Goal: Task Accomplishment & Management: Manage account settings

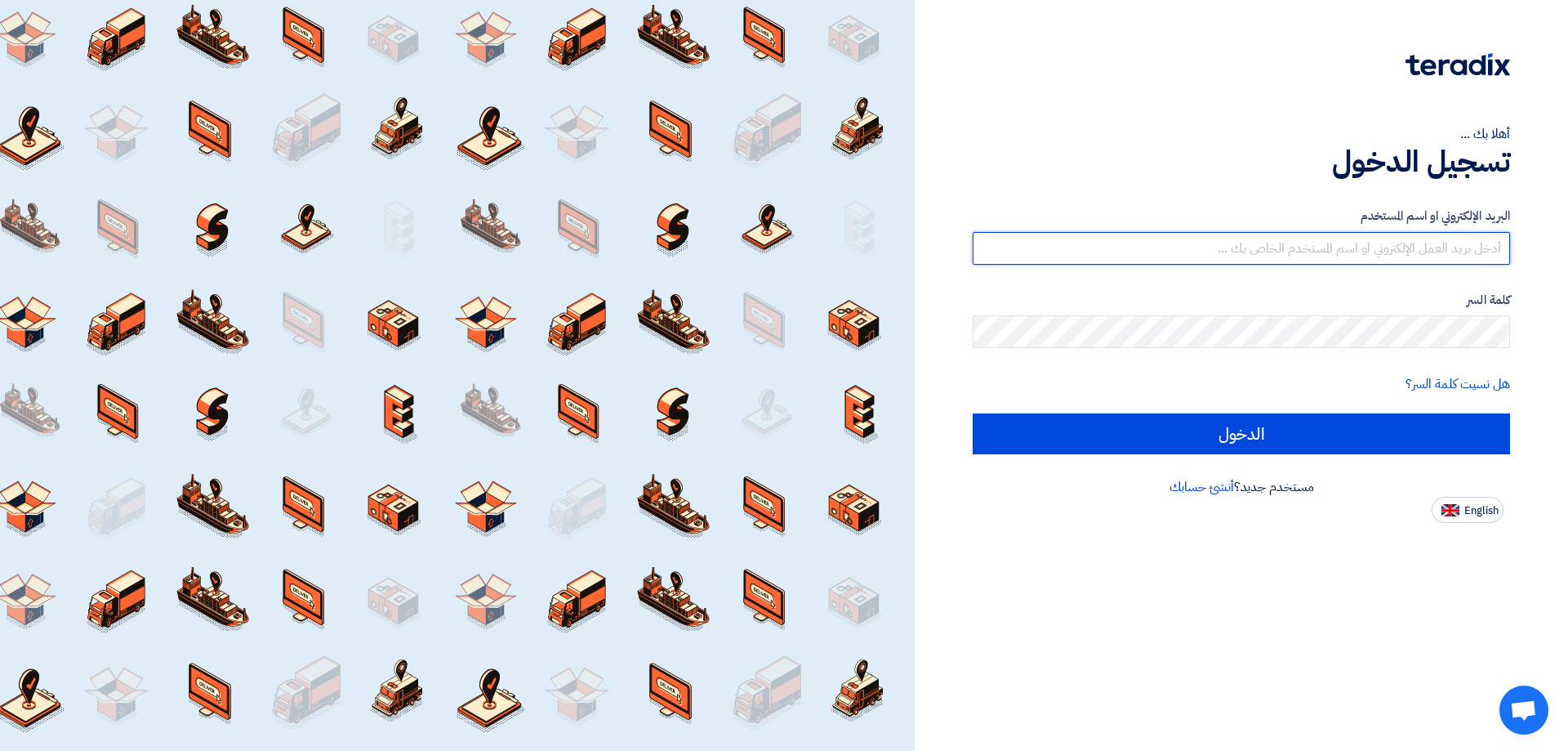
click at [1336, 251] on input "text" at bounding box center [1242, 248] width 538 height 33
click at [1472, 253] on input "text" at bounding box center [1242, 248] width 538 height 33
drag, startPoint x: 1470, startPoint y: 246, endPoint x: 1568, endPoint y: 241, distance: 98.1
click at [1568, 241] on div "أهلا بك ... تسجيل الدخول البريد الإلكتروني او اسم المستخدم info كلمة السر هل نس…" at bounding box center [1241, 375] width 653 height 751
drag, startPoint x: 1416, startPoint y: 246, endPoint x: 1410, endPoint y: 251, distance: 7.8
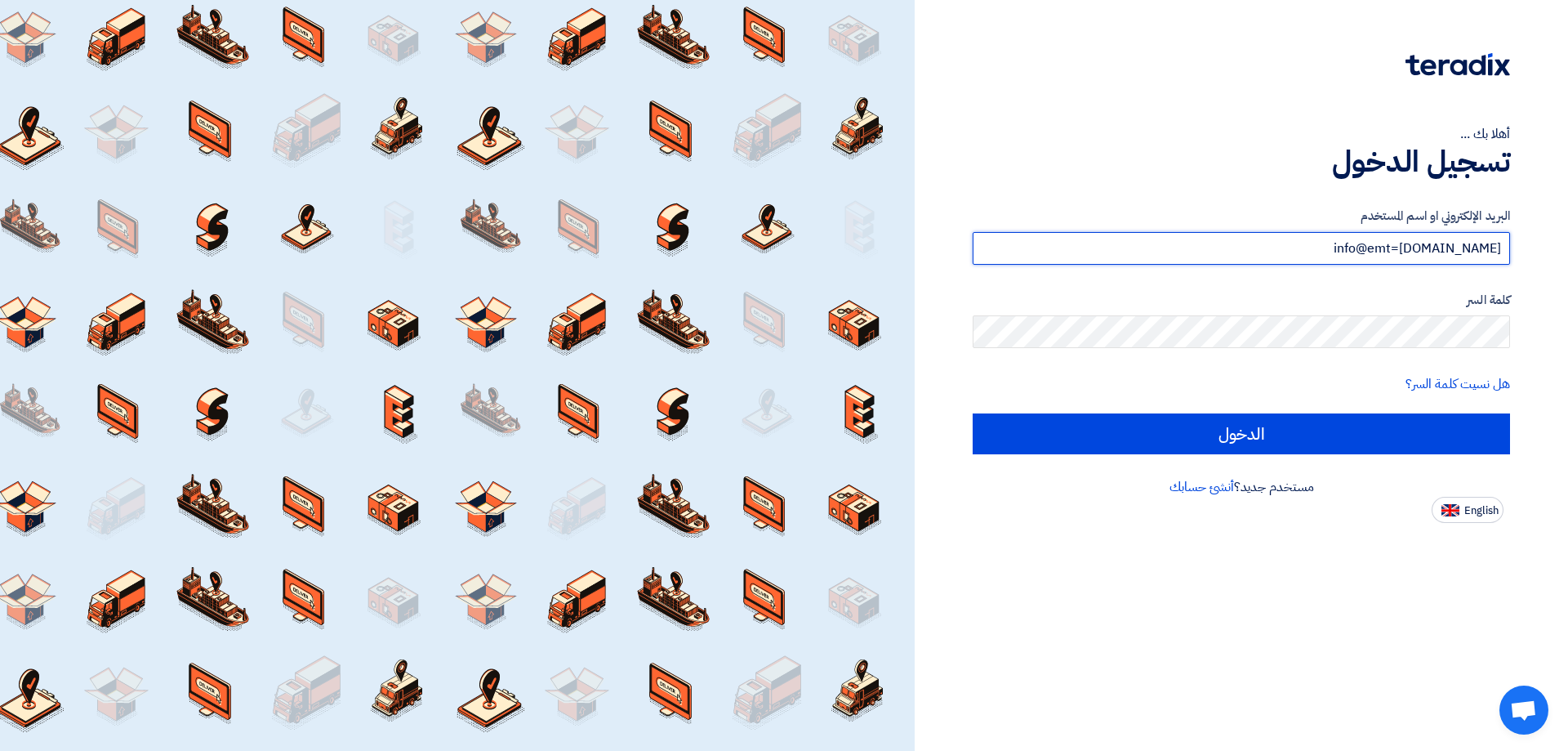
click at [1410, 251] on input "info@emt=[DOMAIN_NAME]" at bounding box center [1242, 248] width 538 height 33
type input "[EMAIL_ADDRESS][DOMAIN_NAME]"
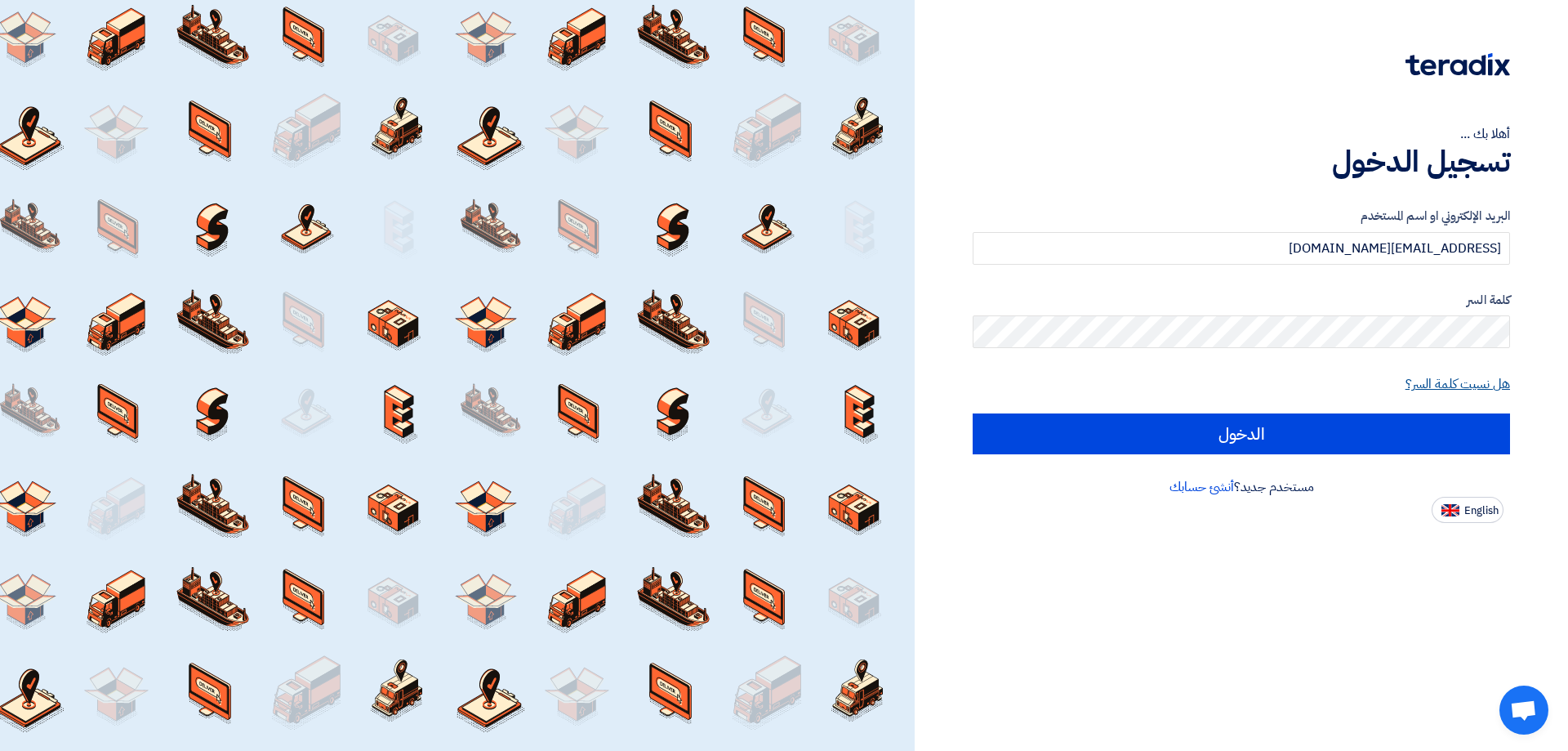
click at [1493, 380] on link "هل نسيت كلمة السر؟" at bounding box center [1458, 383] width 105 height 20
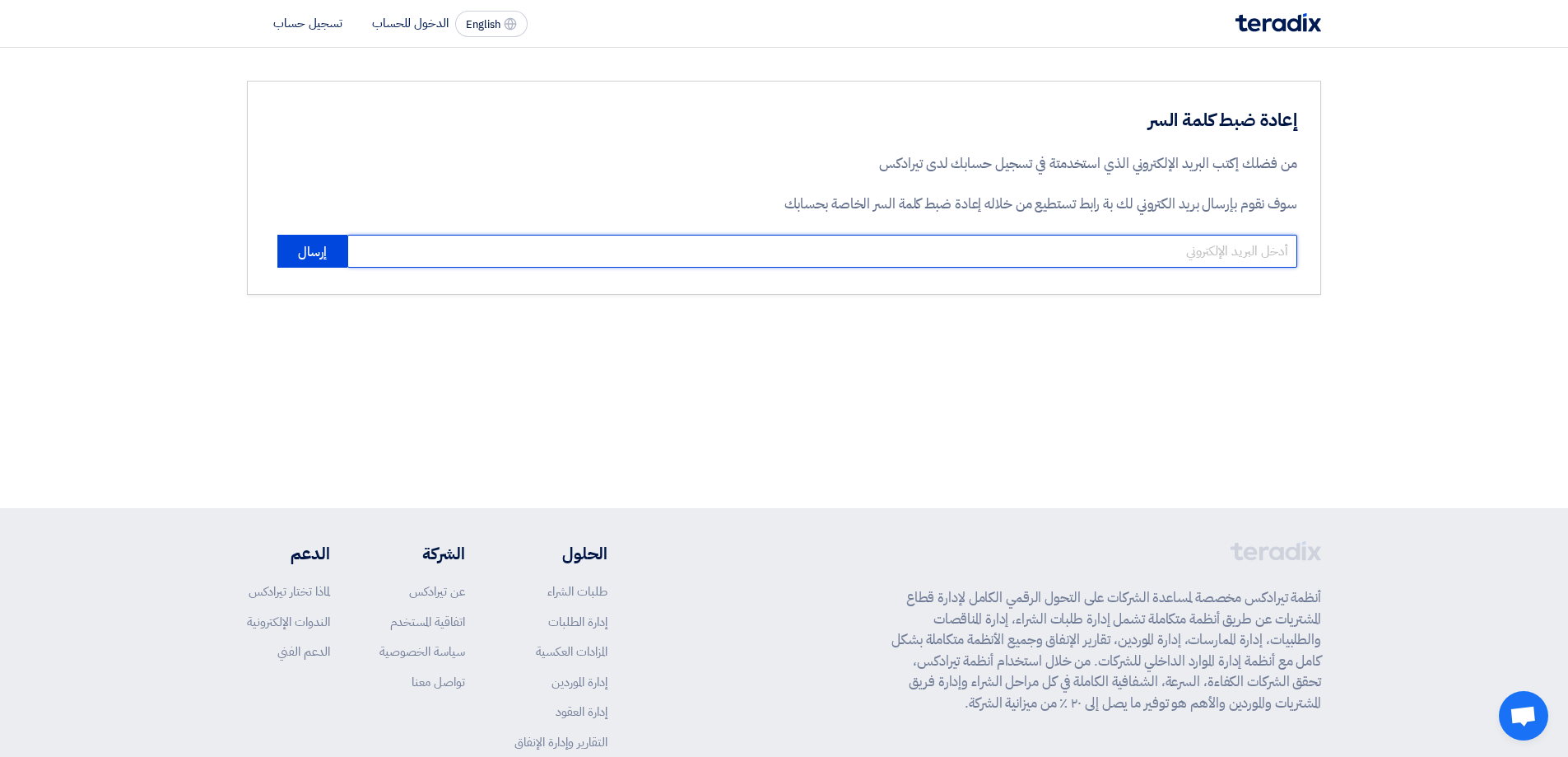
click at [1198, 257] on input "email" at bounding box center [823, 250] width 950 height 33
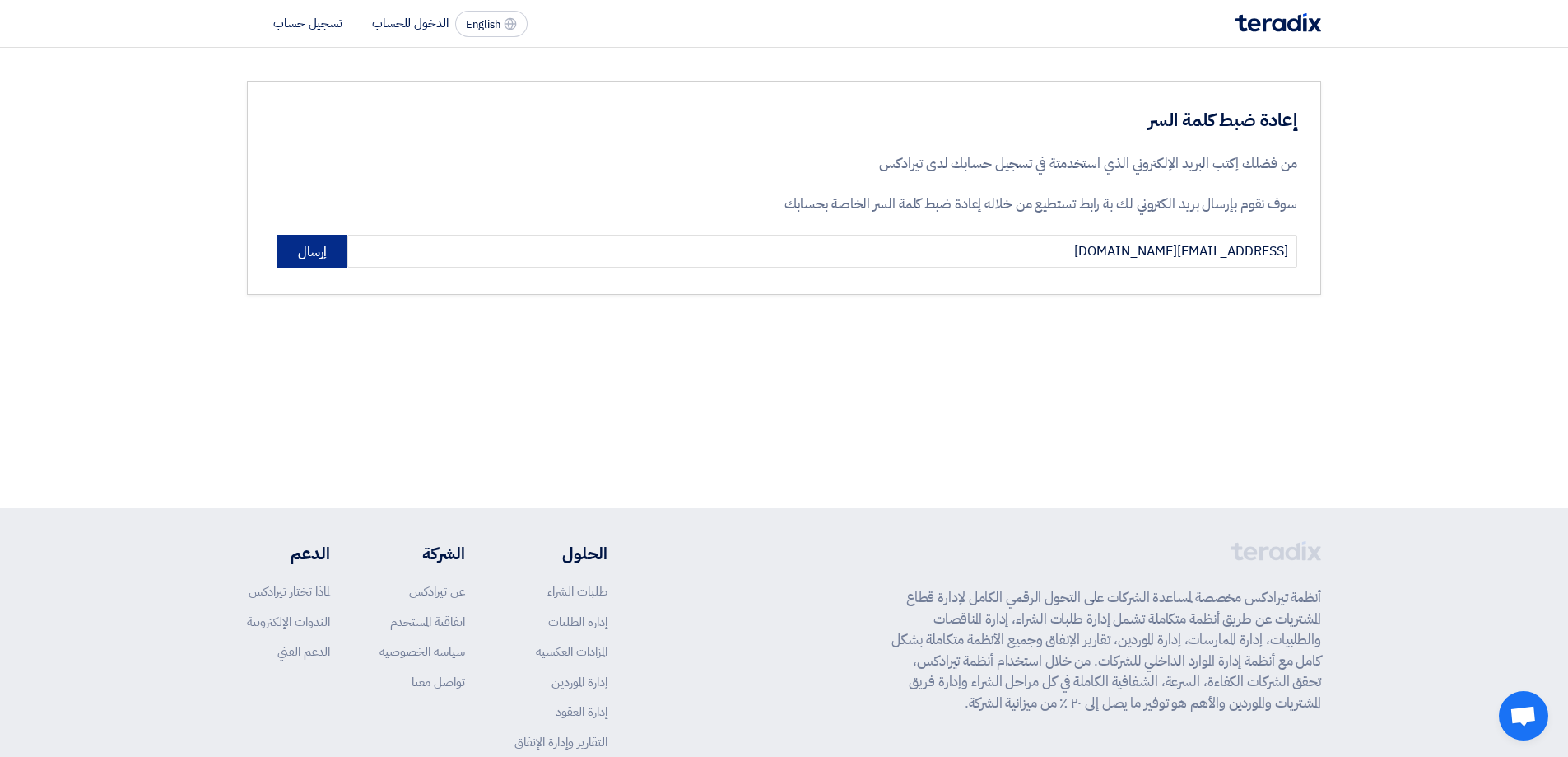
click at [319, 252] on button "إرسال" at bounding box center [313, 250] width 70 height 33
click at [317, 251] on button "إرسال" at bounding box center [313, 250] width 70 height 33
click at [317, 248] on button "إرسال" at bounding box center [313, 250] width 70 height 33
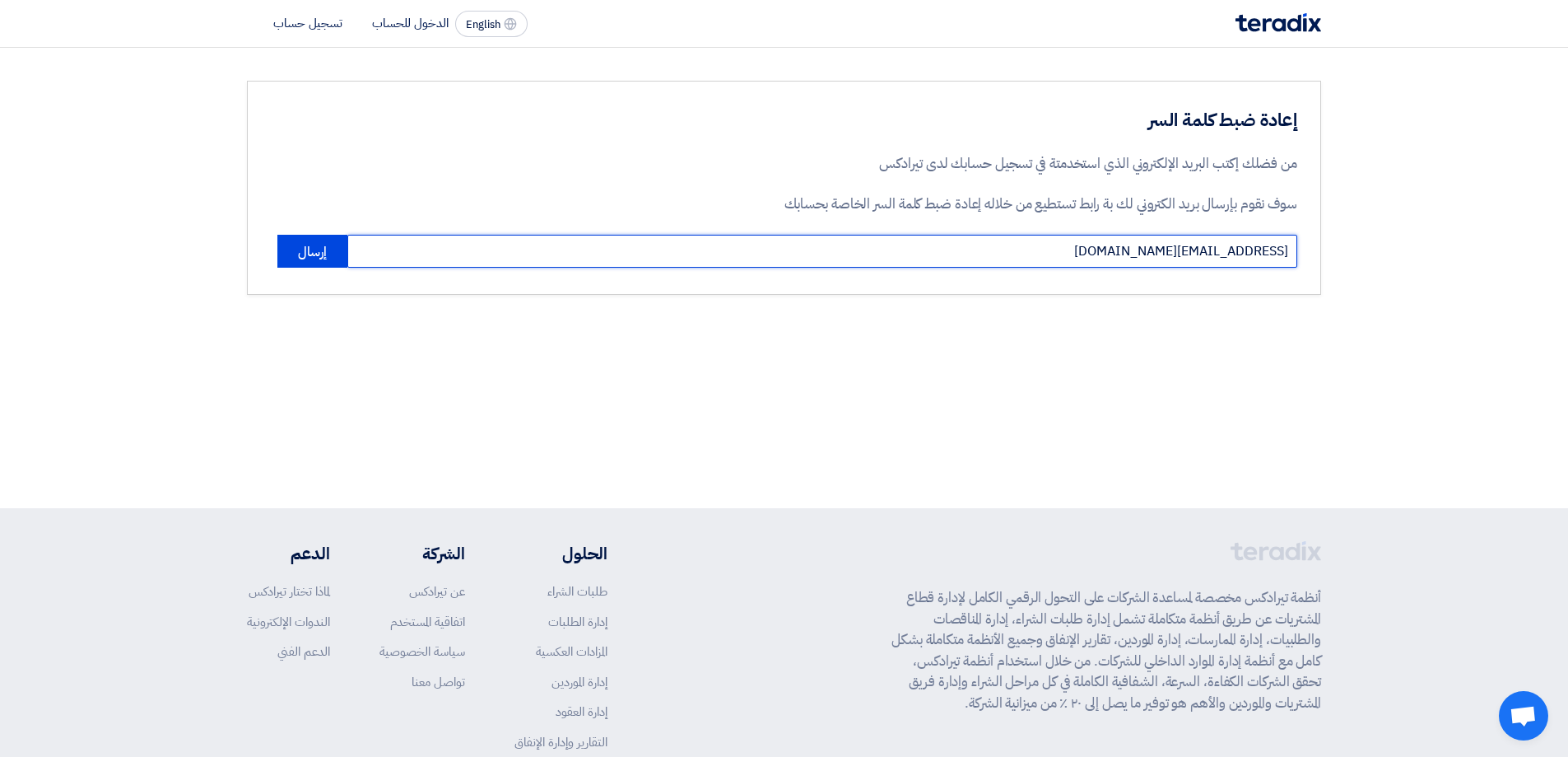
drag, startPoint x: 1133, startPoint y: 252, endPoint x: 1422, endPoint y: 246, distance: 289.1
click at [1422, 246] on section "إعادة ضبط كلمة السر من فضلك إكتب البريد الإلكتروني الذي استخدمتة في تسجيل حسابك…" at bounding box center [784, 188] width 1568 height 280
type input "[EMAIL_ADDRESS][DOMAIN_NAME]"
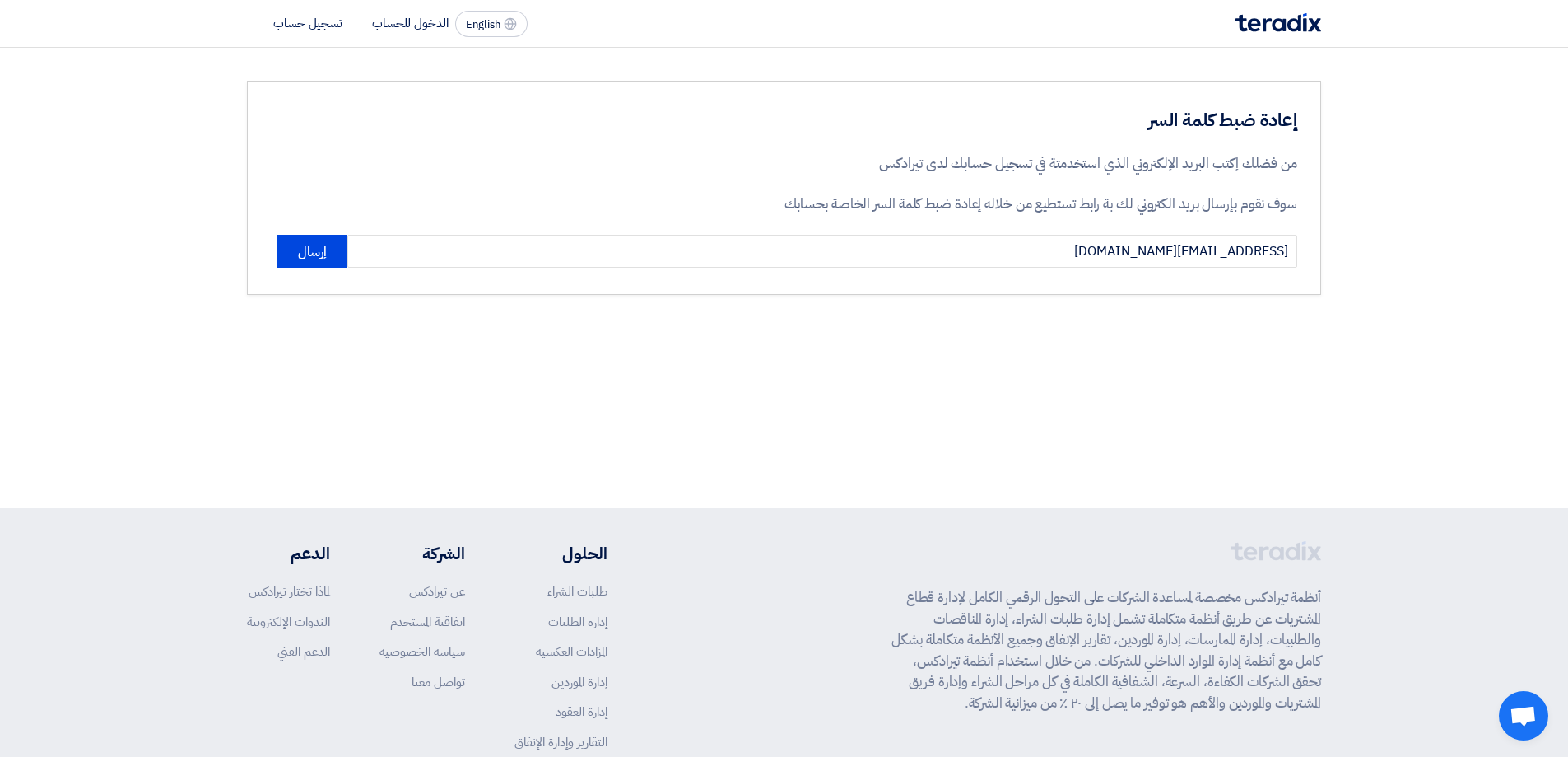
click at [1065, 349] on div "إعادة ضبط كلمة السر من فضلك إكتب البريد الإلكتروني الذي استخدمتة في تسجيل حسابك…" at bounding box center [784, 278] width 1568 height 460
click at [301, 244] on button "إرسال" at bounding box center [313, 250] width 70 height 33
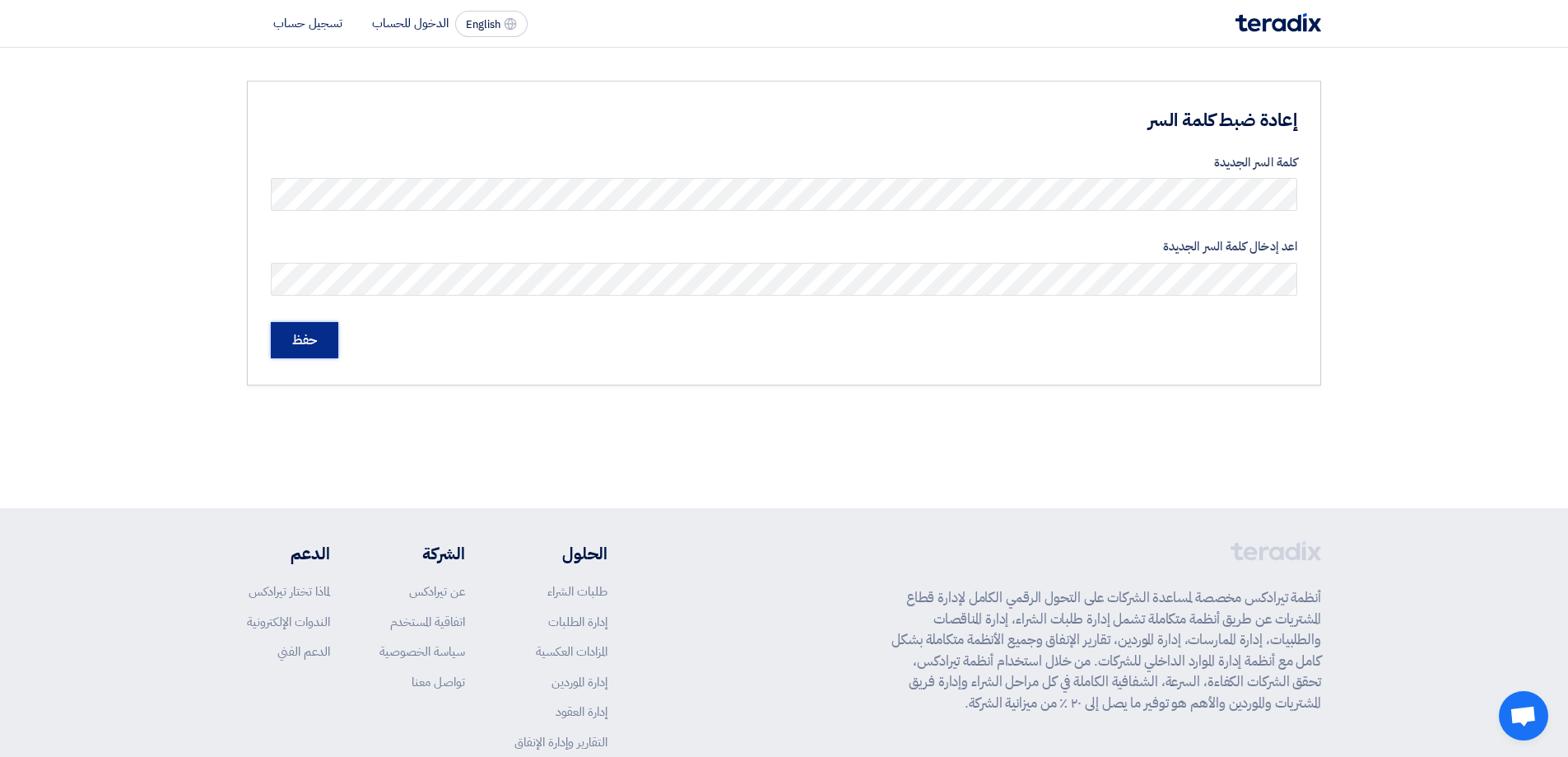
click at [300, 340] on input "حفظ" at bounding box center [304, 340] width 67 height 36
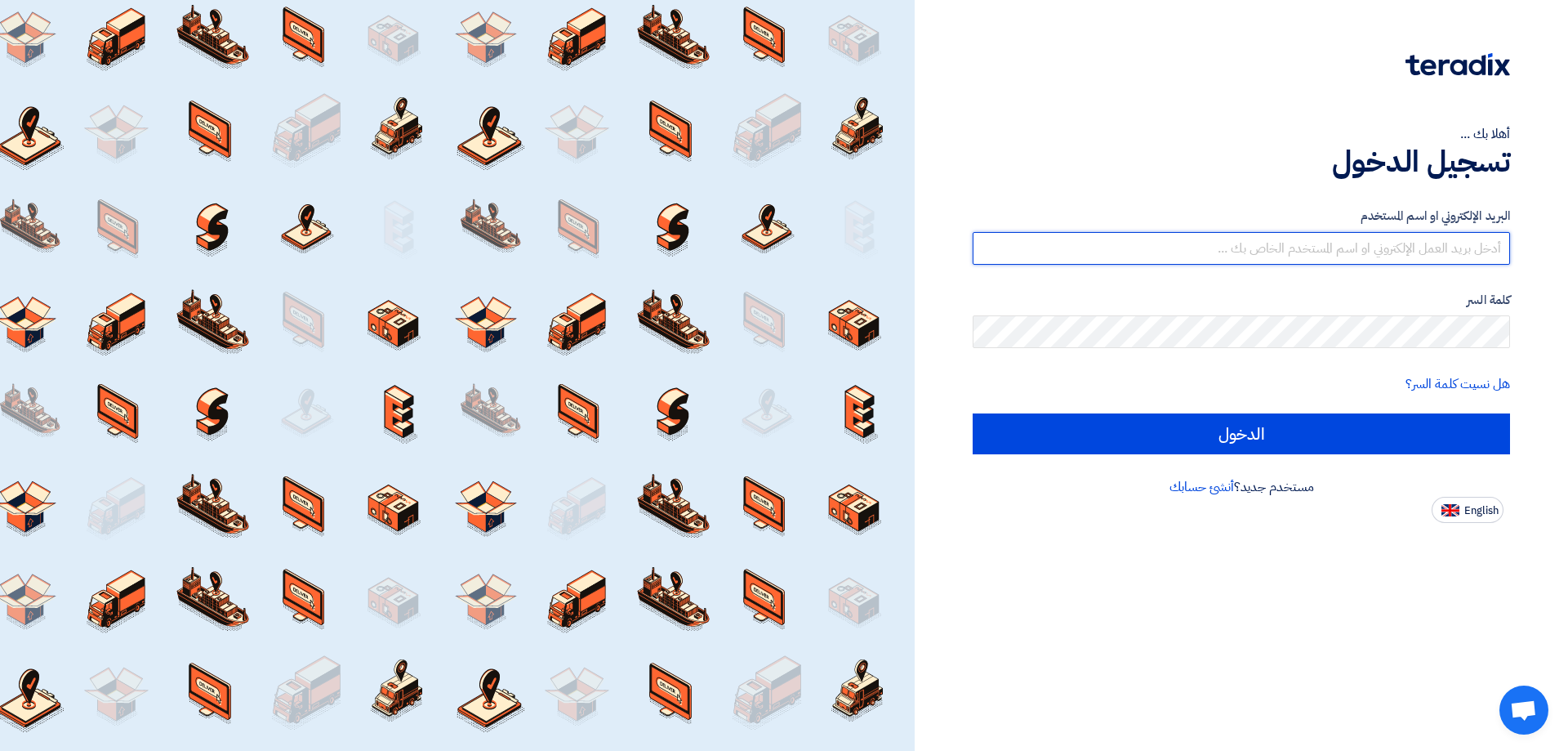
type input "[EMAIL_ADDRESS][DOMAIN_NAME]"
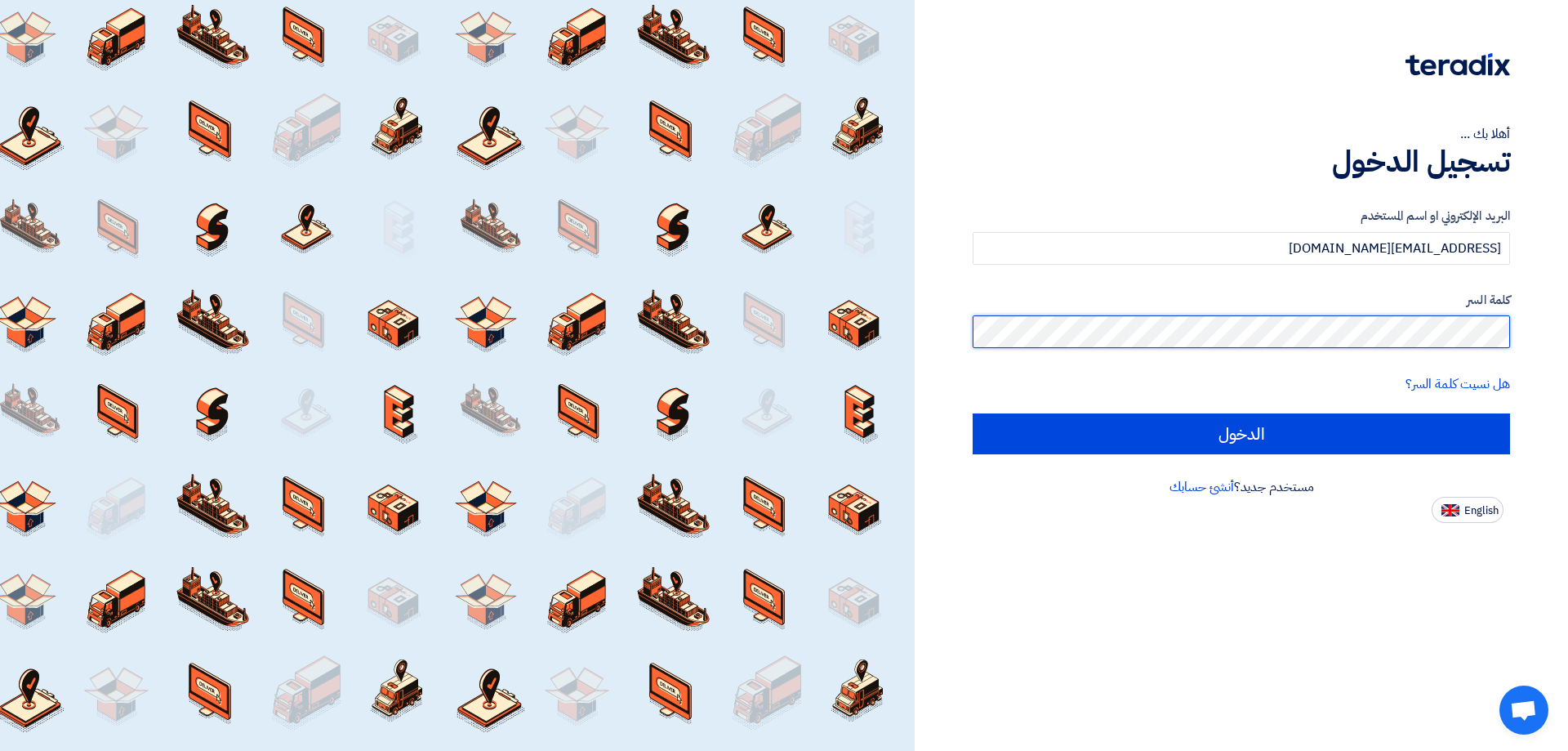
click at [1568, 337] on div "أهلا بك ... تسجيل الدخول البريد الإلكتروني او اسم المستخدم firas@emt-design.com…" at bounding box center [1241, 375] width 653 height 751
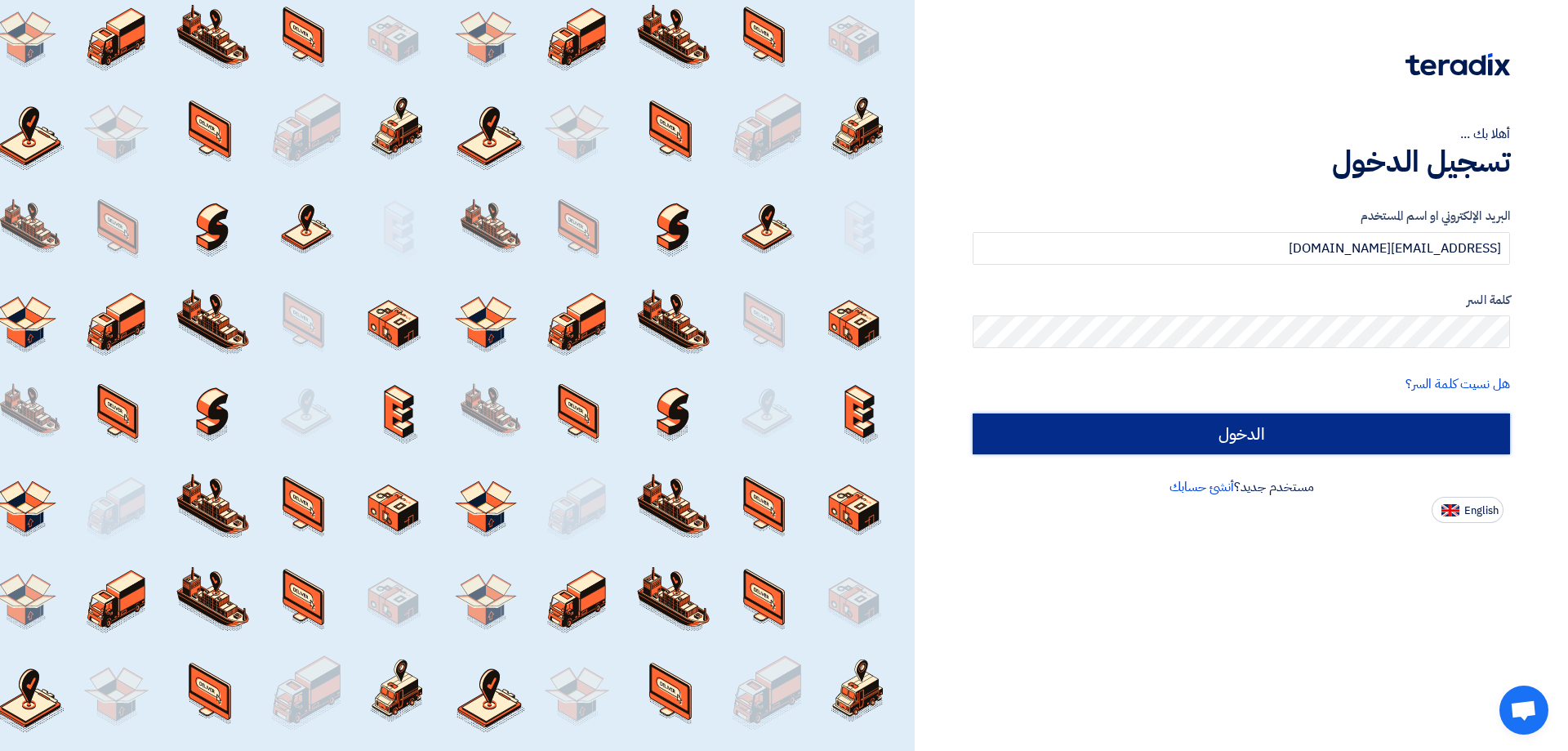
click at [1233, 435] on input "الدخول" at bounding box center [1242, 434] width 538 height 41
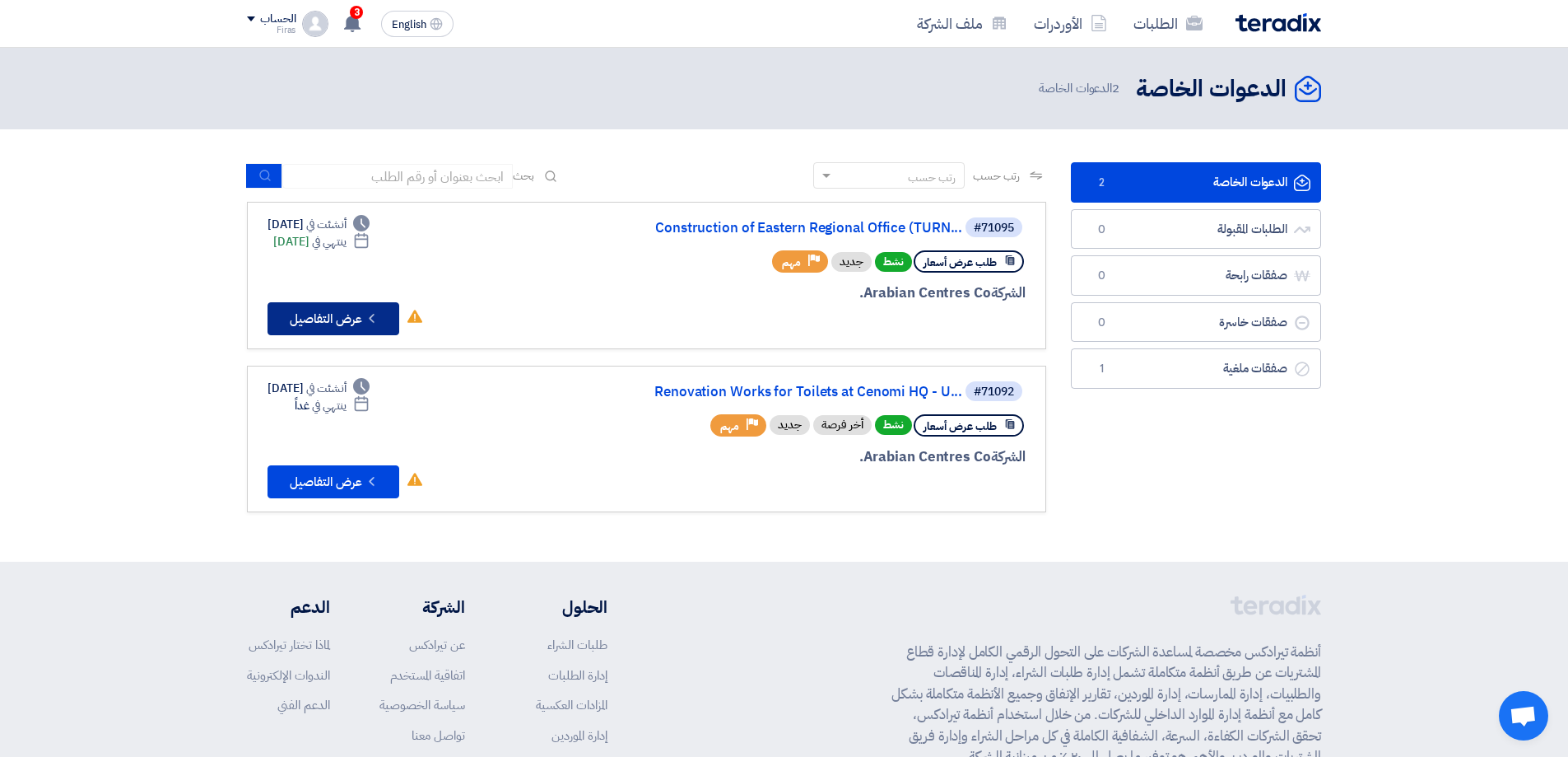
click at [327, 328] on button "Check details عرض التفاصيل" at bounding box center [332, 318] width 131 height 33
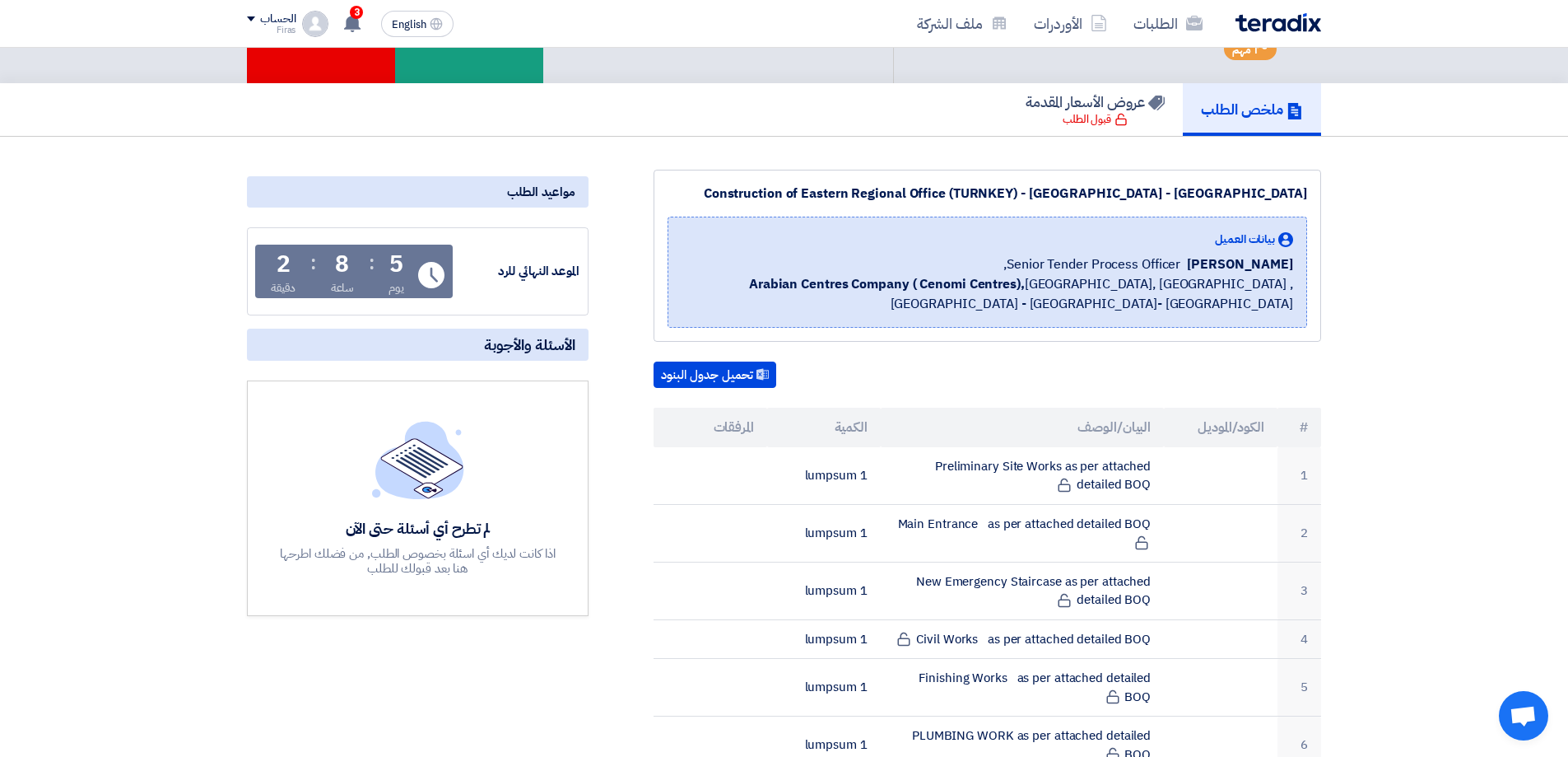
scroll to position [330, 0]
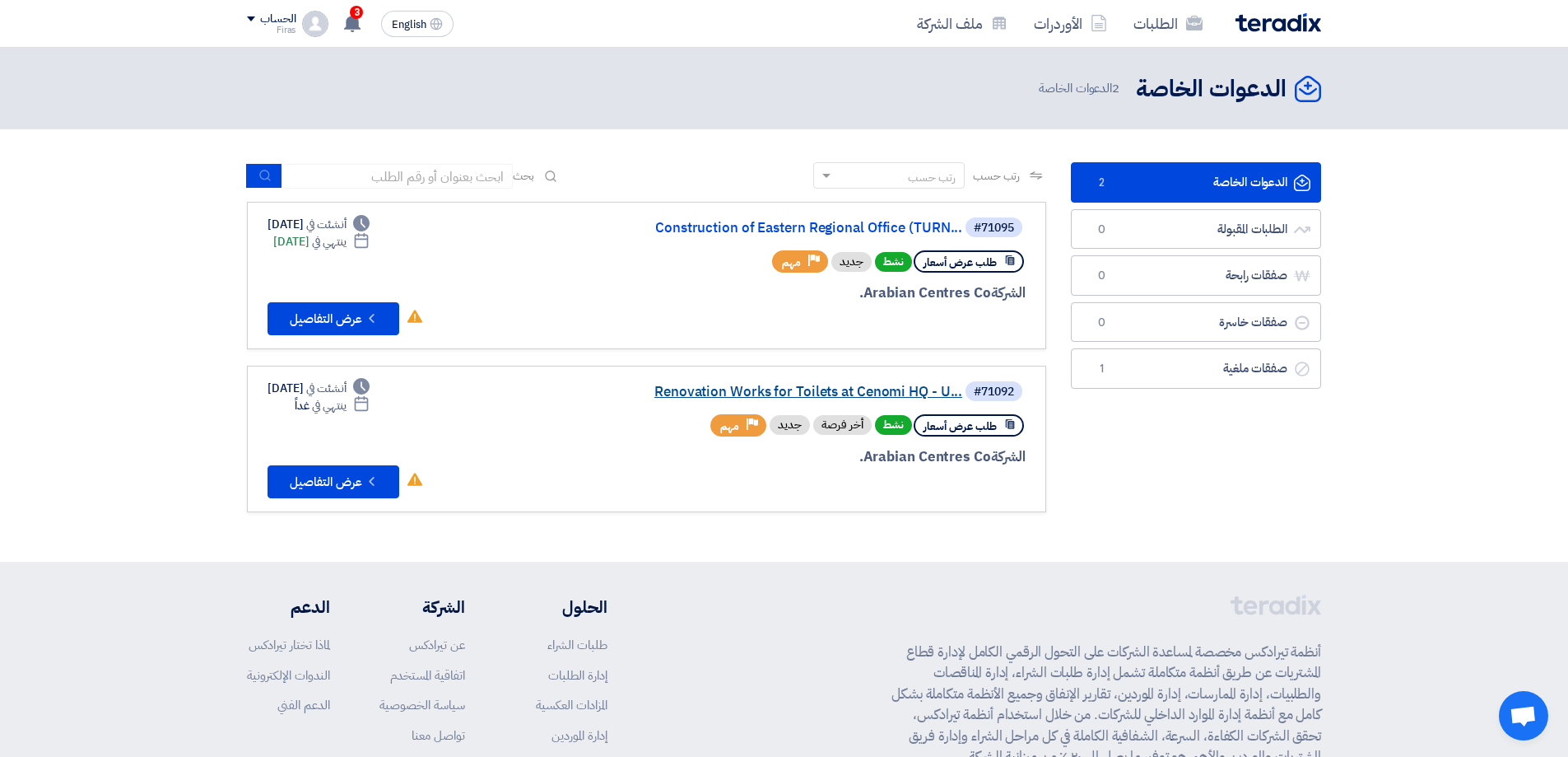
click at [793, 385] on link "Renovation Works for Toilets at Cenomi HQ - U..." at bounding box center [797, 392] width 330 height 15
click at [813, 228] on link "Construction of Eastern Regional Office (TURN..." at bounding box center [797, 229] width 330 height 15
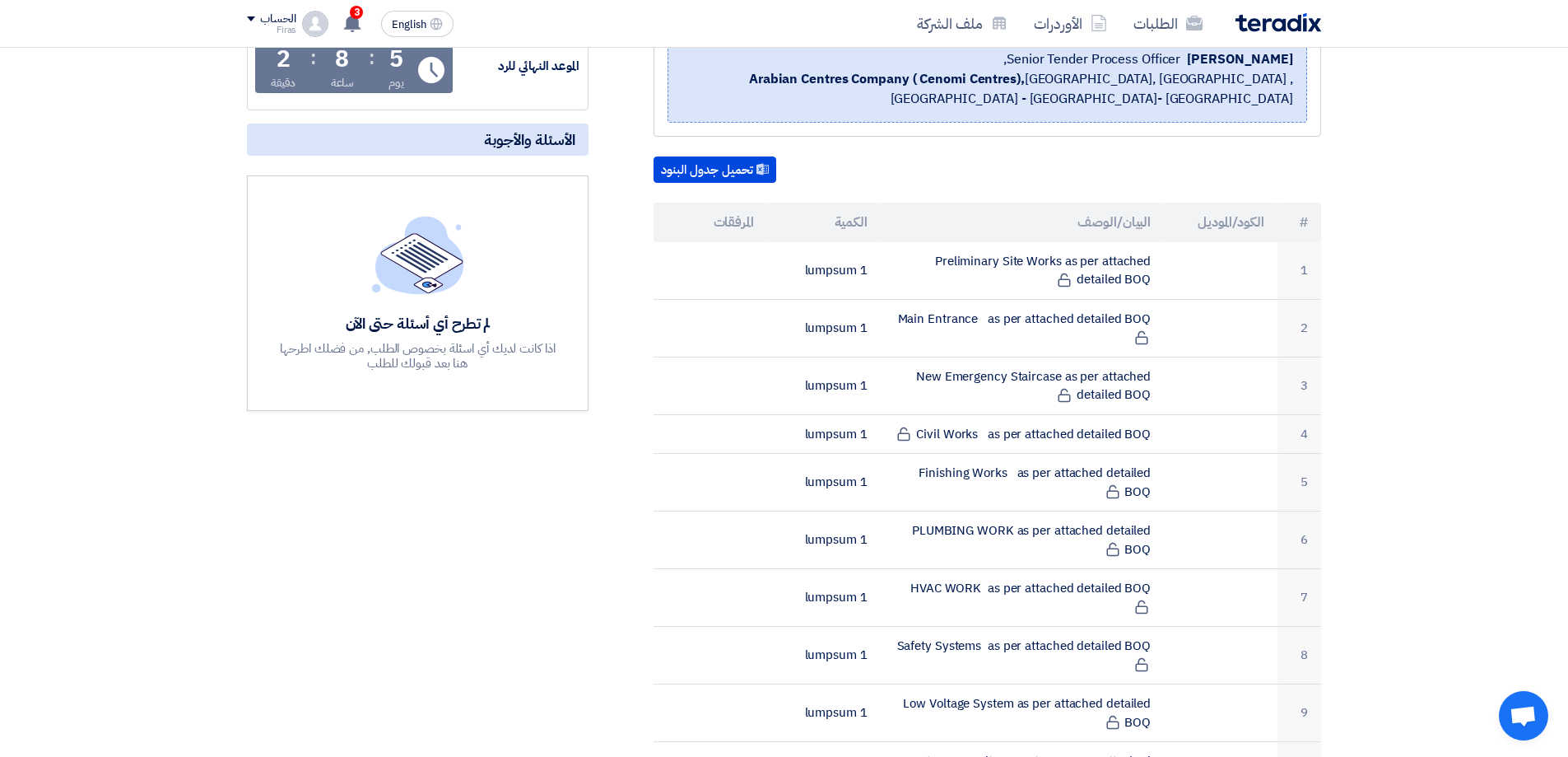
scroll to position [330, 0]
click at [728, 156] on button "تحميل جدول البنود" at bounding box center [715, 169] width 123 height 26
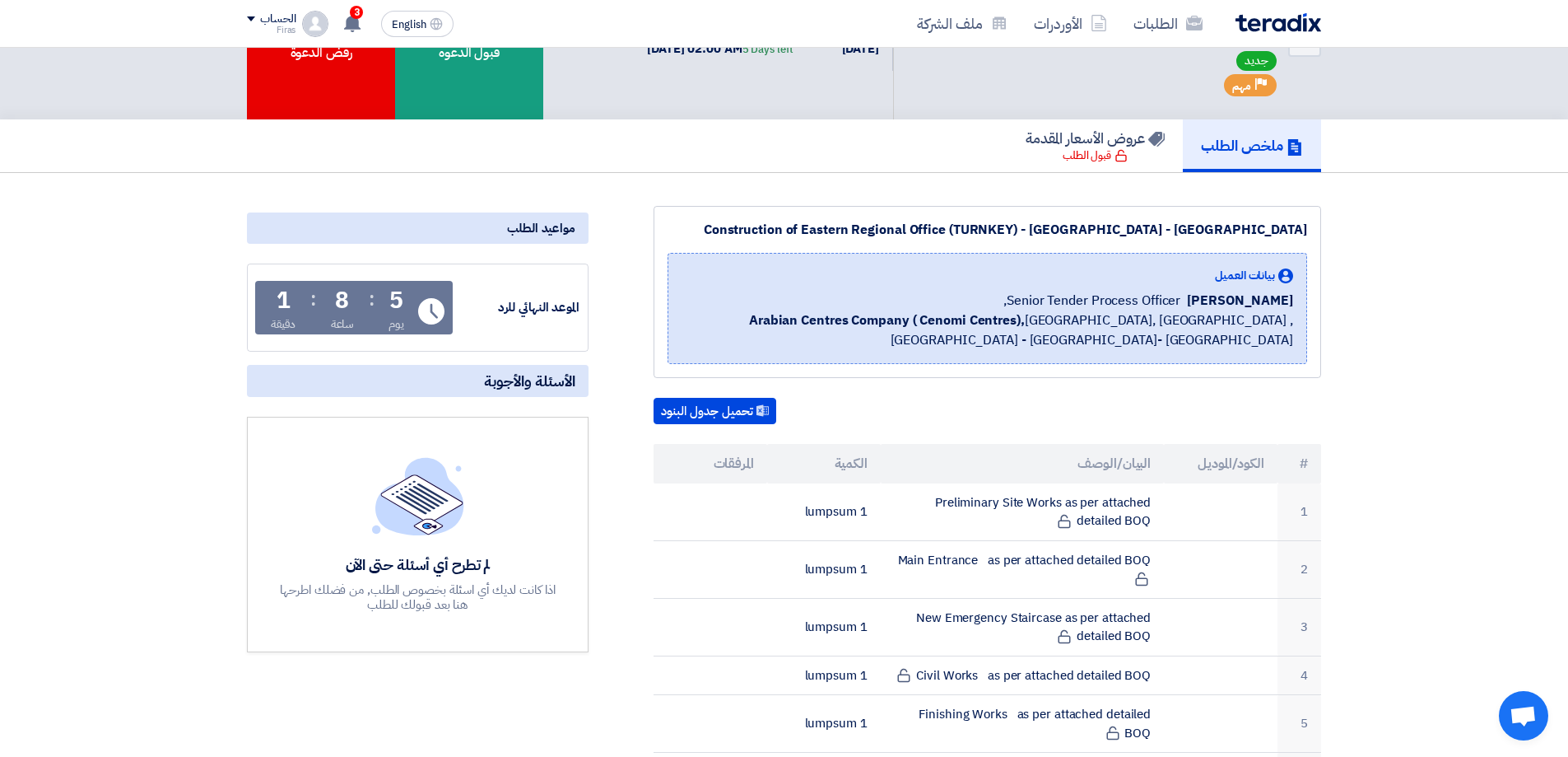
scroll to position [82, 0]
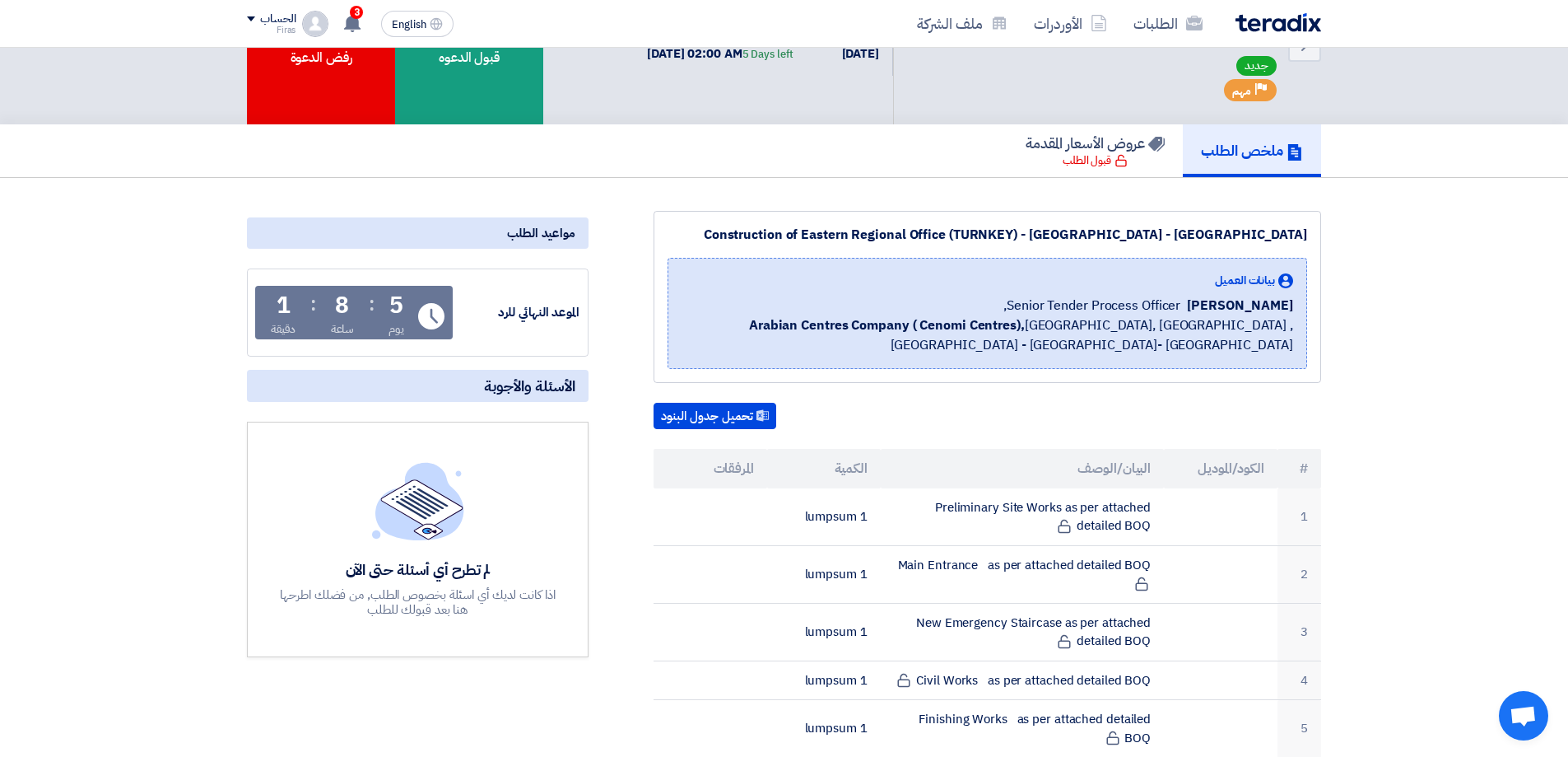
click at [1258, 141] on h5 "ملخص الطلب" at bounding box center [1253, 150] width 102 height 19
click at [1253, 142] on link "ملخص الطلب" at bounding box center [1252, 151] width 138 height 53
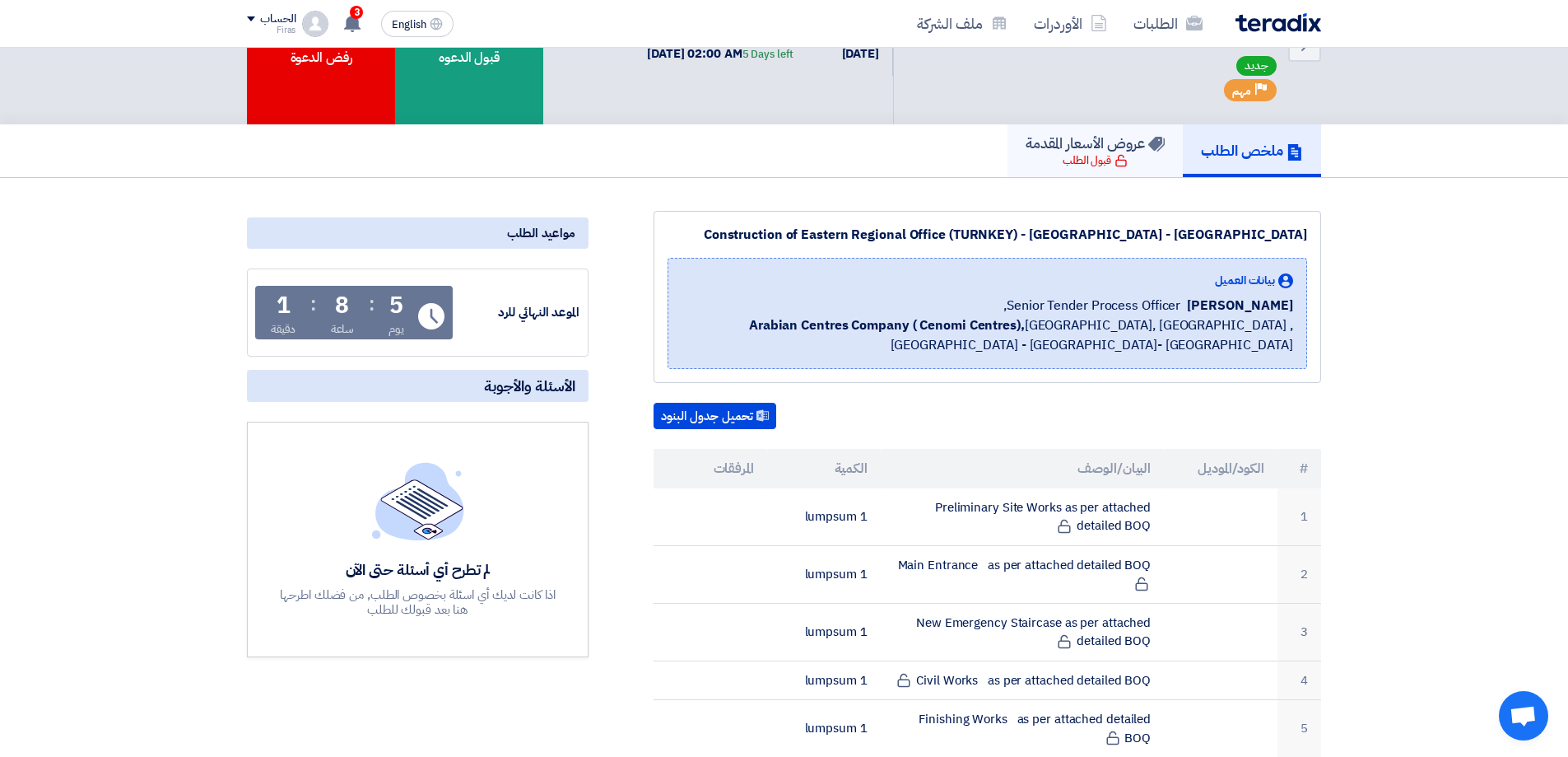
click at [1074, 152] on div "قبول الطلب" at bounding box center [1095, 160] width 65 height 16
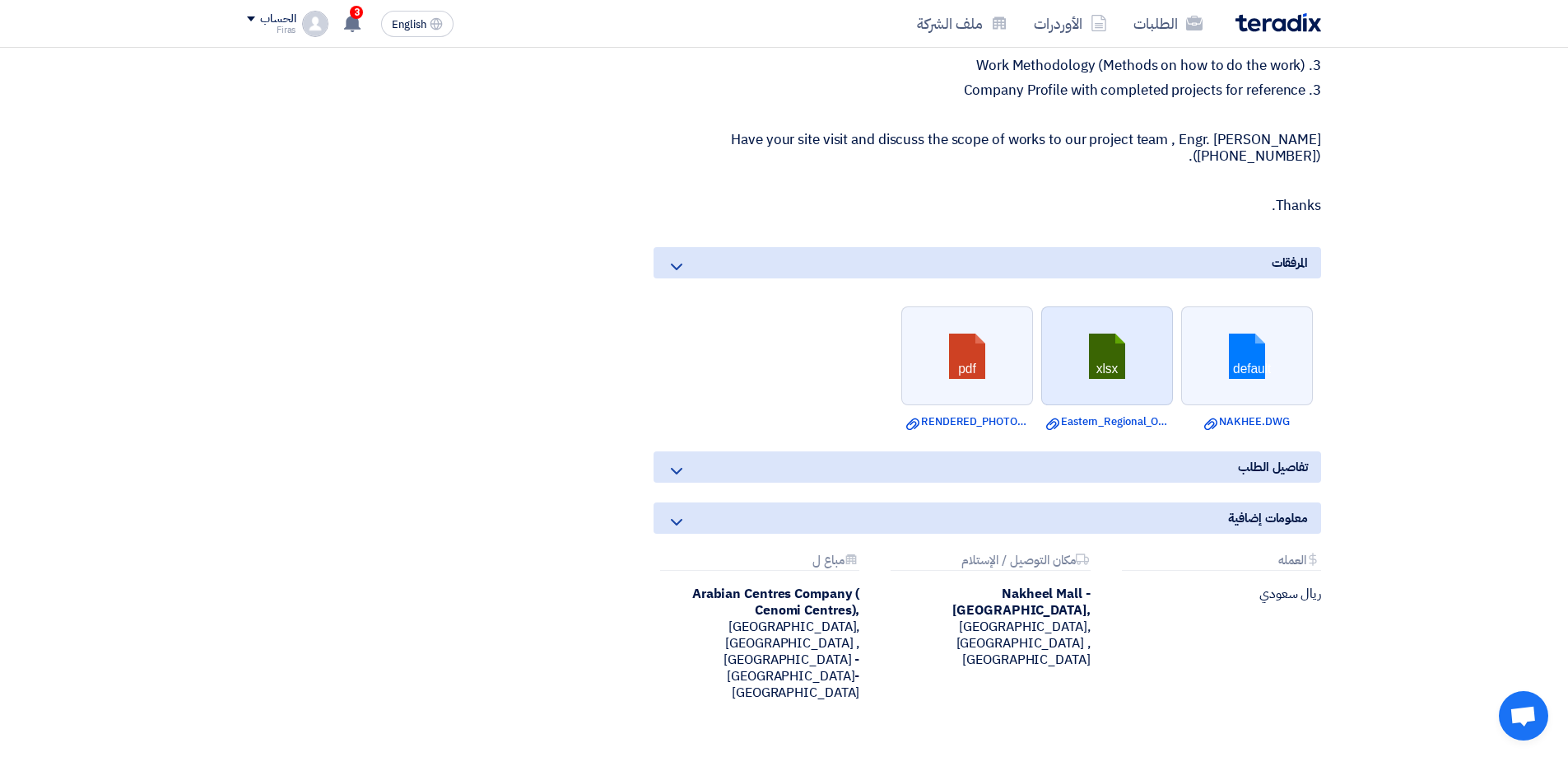
scroll to position [1401, 0]
click at [673, 263] on use at bounding box center [676, 266] width 11 height 7
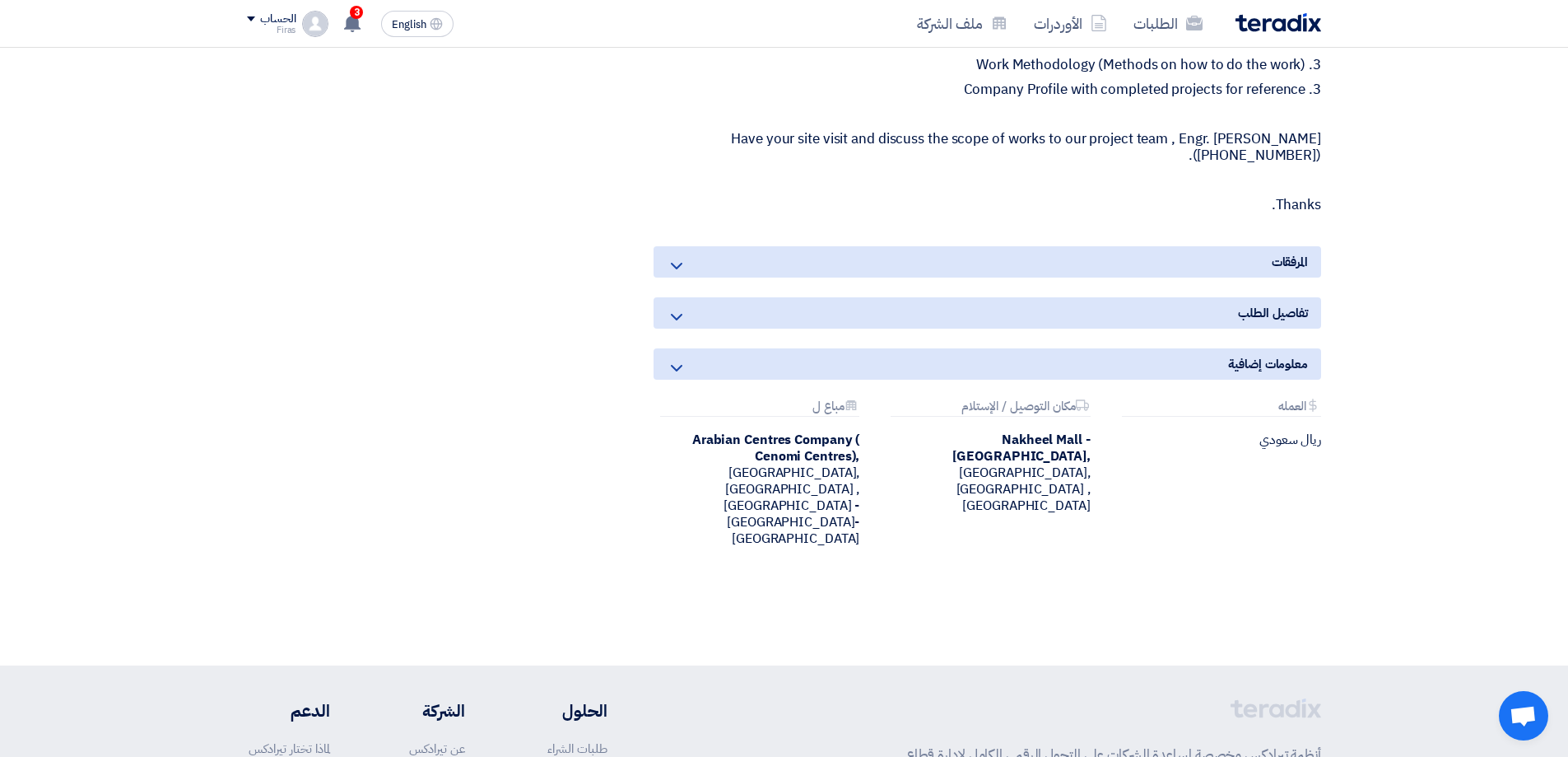
click at [673, 263] on use at bounding box center [676, 266] width 11 height 7
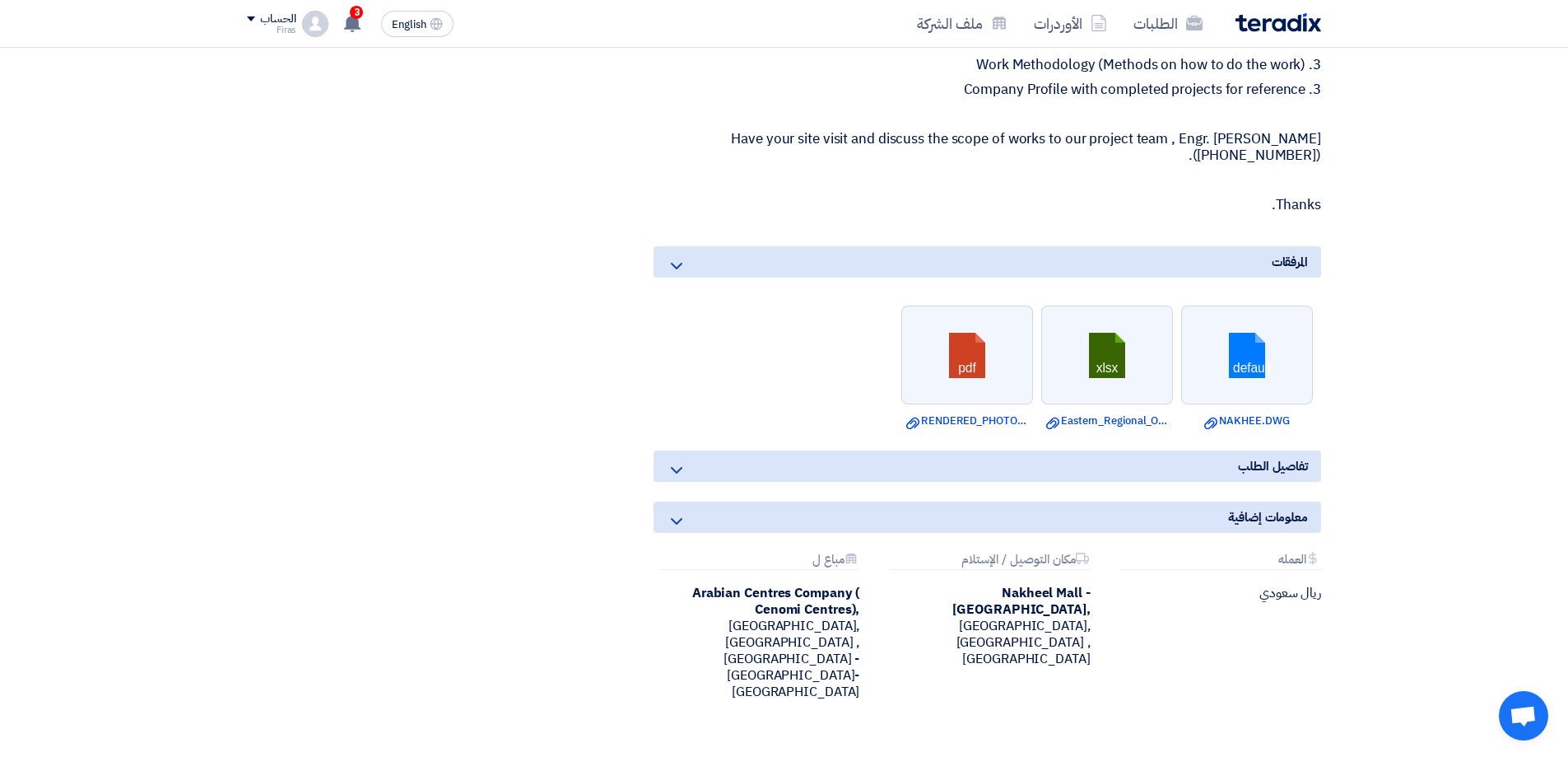
click at [670, 460] on icon at bounding box center [676, 470] width 20 height 20
click at [679, 460] on icon at bounding box center [676, 470] width 20 height 20
click at [682, 467] on use at bounding box center [676, 470] width 11 height 7
click at [682, 460] on icon at bounding box center [676, 470] width 20 height 20
click at [1256, 353] on link at bounding box center [1248, 355] width 131 height 99
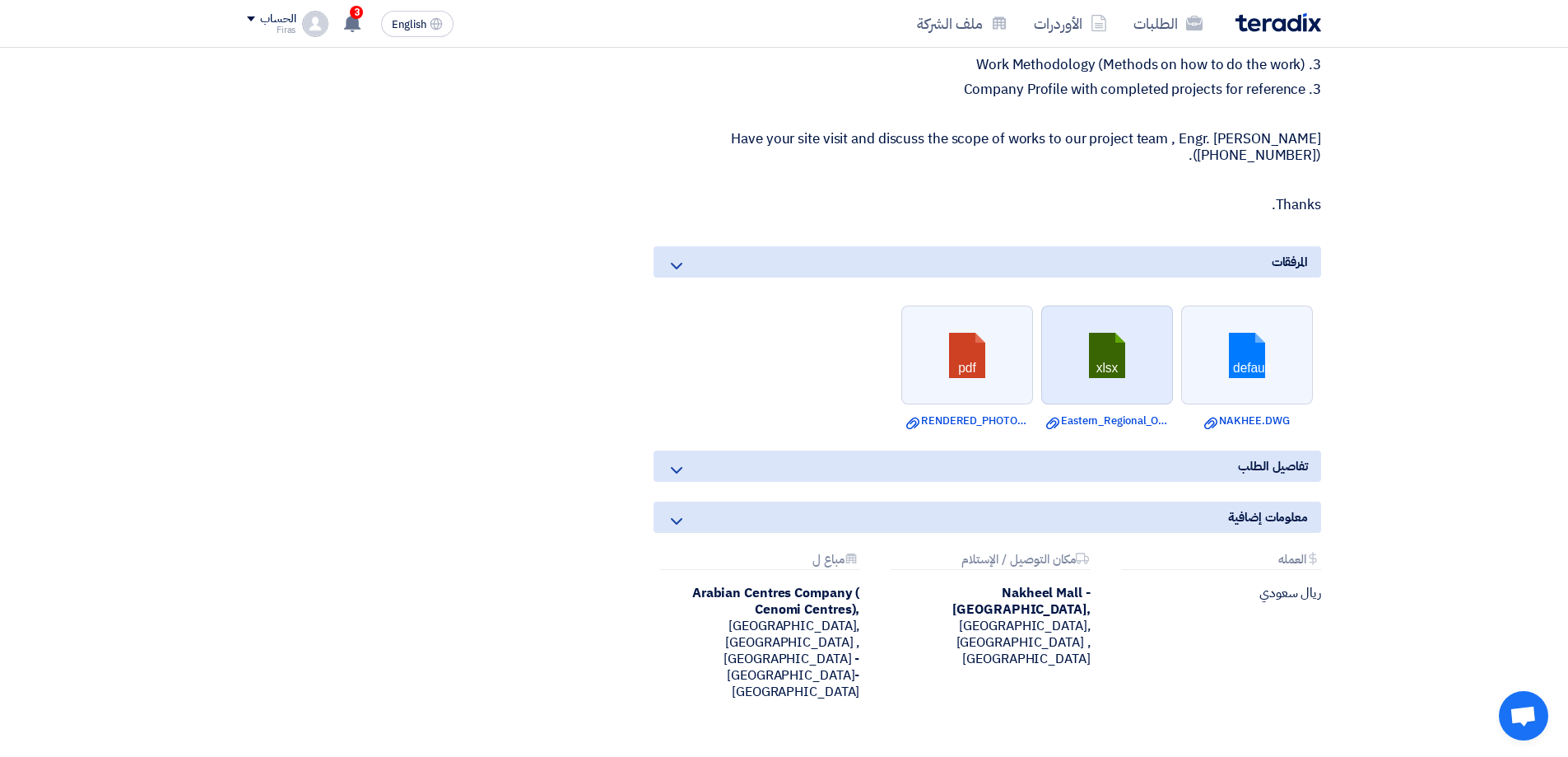
click at [1124, 350] on link at bounding box center [1107, 355] width 131 height 99
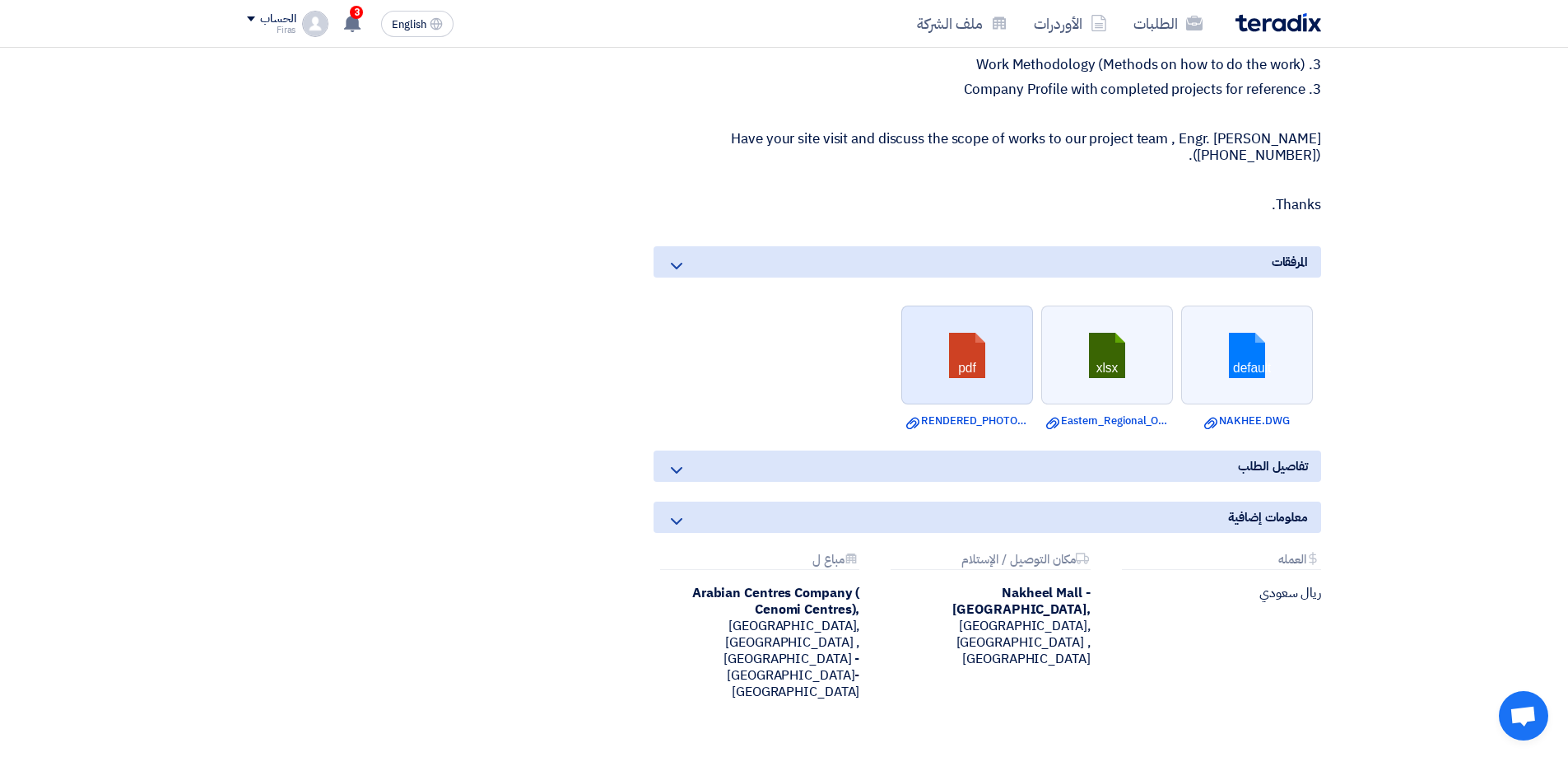
click at [959, 351] on link at bounding box center [967, 355] width 131 height 99
